Goal: Transaction & Acquisition: Purchase product/service

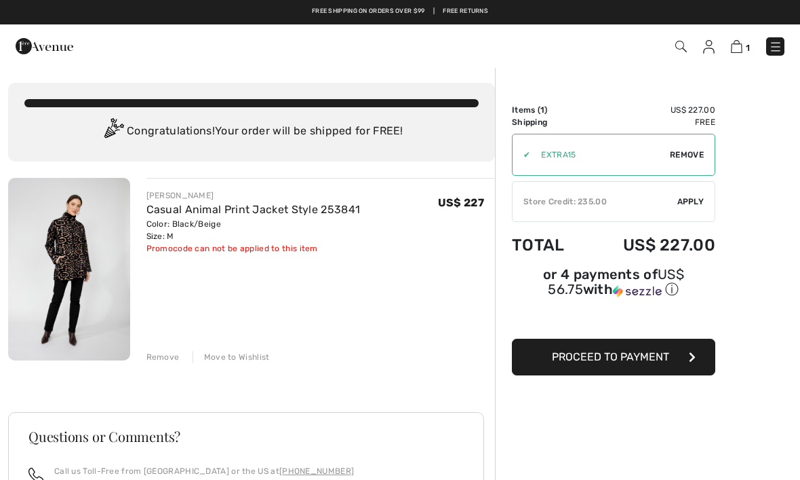
click at [622, 193] on div "✔ Store Credit: 235.00 Apply Remove" at bounding box center [614, 201] width 204 height 41
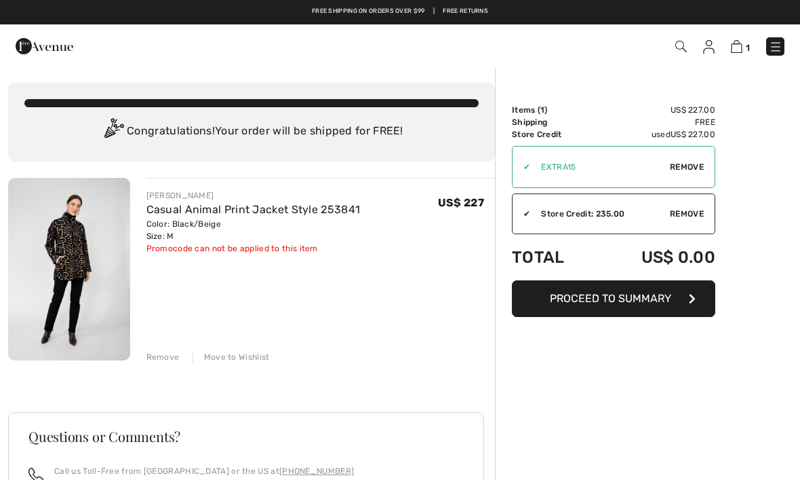
click at [616, 303] on span "Proceed to Summary" at bounding box center [610, 298] width 121 height 13
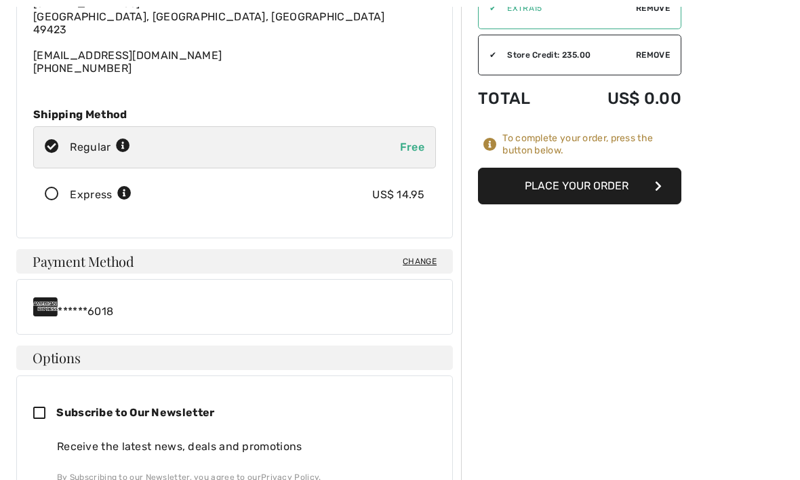
scroll to position [159, 0]
click at [419, 265] on span "Change" at bounding box center [420, 261] width 34 height 12
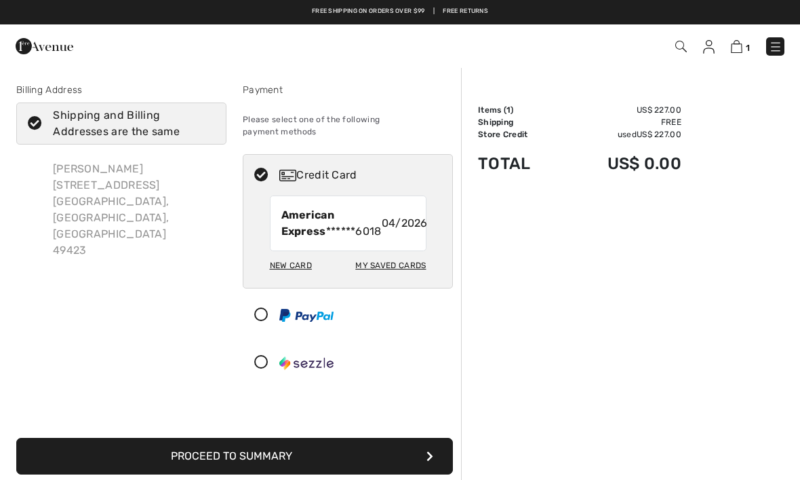
checkbox input "true"
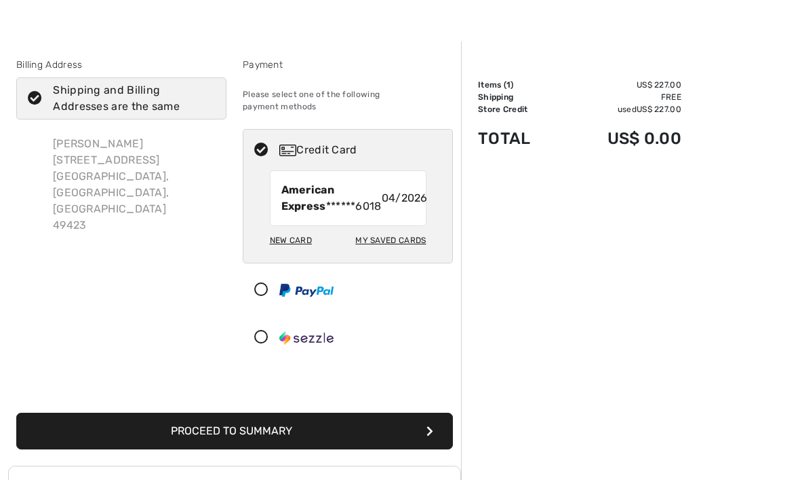
click at [296, 429] on button "Proceed to Summary" at bounding box center [234, 430] width 437 height 37
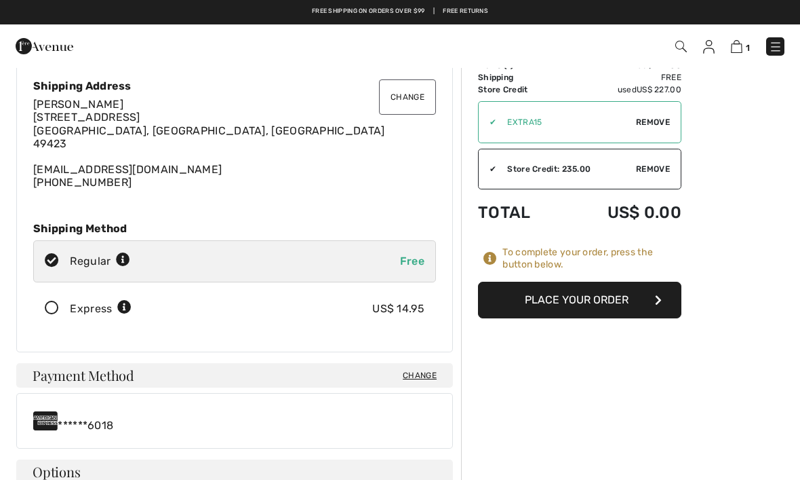
scroll to position [49, 0]
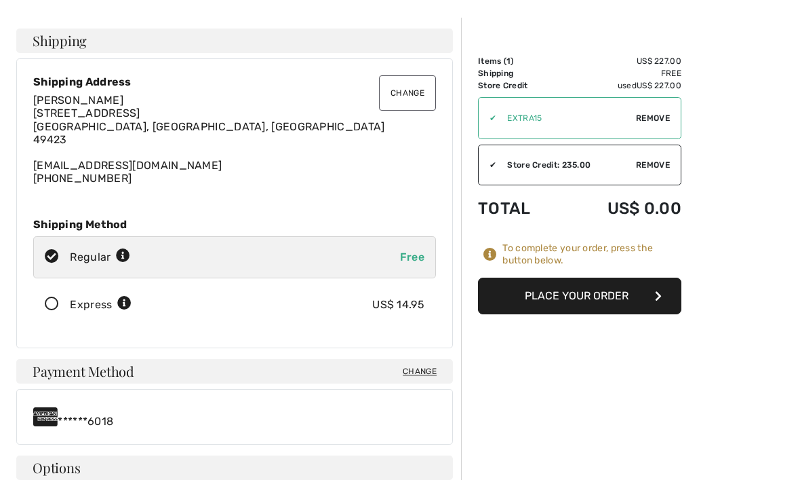
click at [576, 294] on button "Place Your Order" at bounding box center [580, 295] width 204 height 37
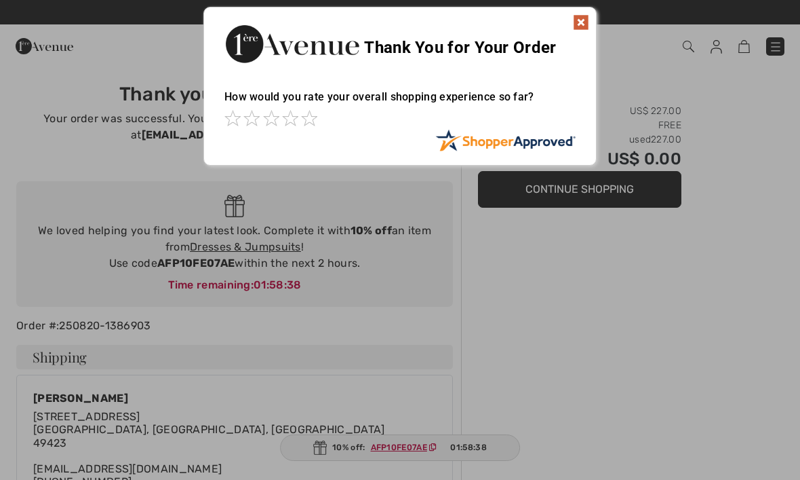
click at [583, 23] on img at bounding box center [581, 22] width 16 height 16
